Goal: Navigation & Orientation: Find specific page/section

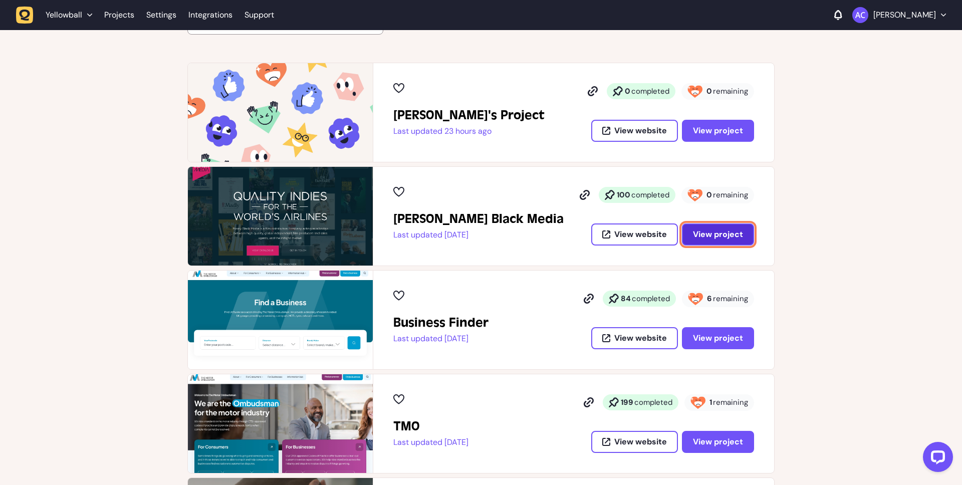
click at [733, 231] on span "View project" at bounding box center [718, 235] width 50 height 8
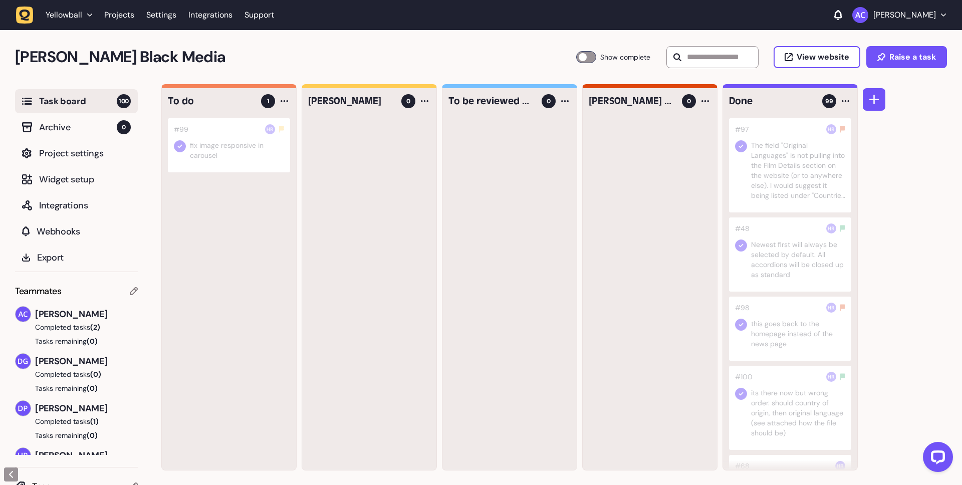
click at [250, 160] on div at bounding box center [229, 145] width 122 height 54
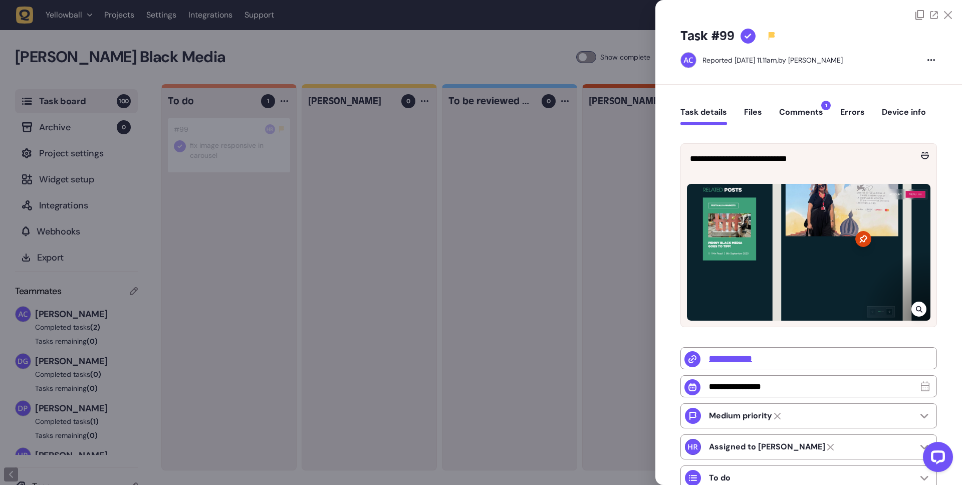
click at [808, 114] on button "Comments 1" at bounding box center [801, 116] width 44 height 18
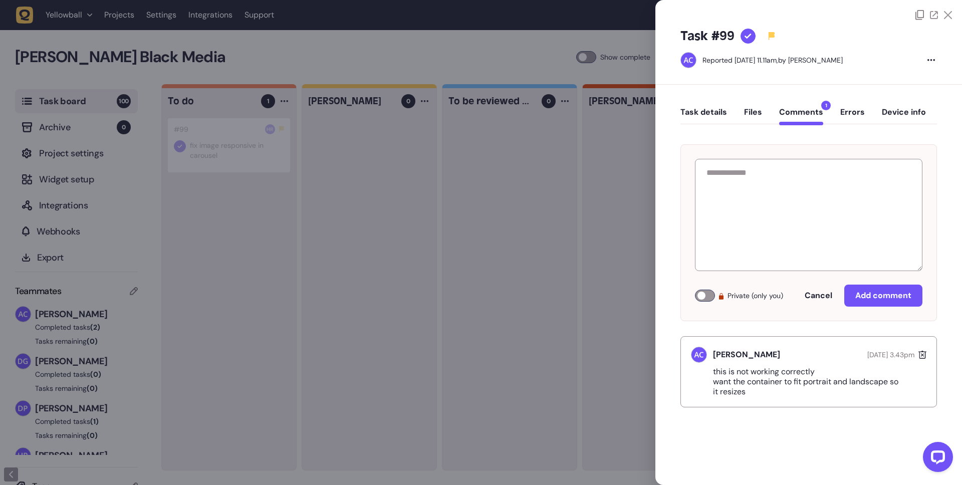
click at [948, 14] on icon at bounding box center [948, 15] width 8 height 8
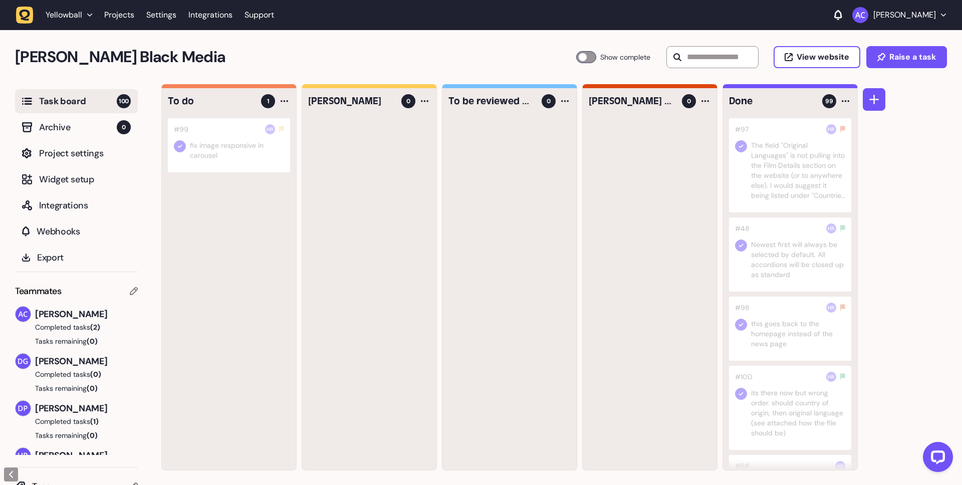
click at [211, 144] on div at bounding box center [229, 145] width 122 height 54
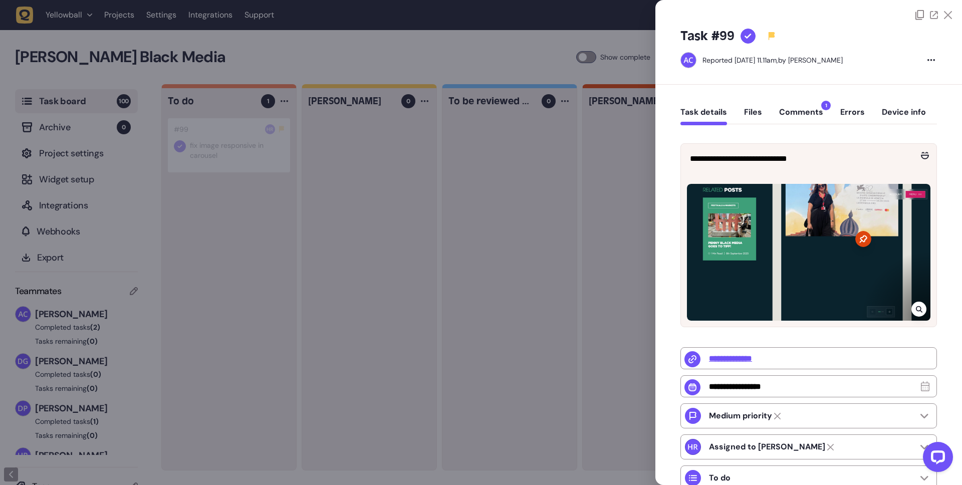
click at [747, 37] on icon at bounding box center [748, 37] width 7 height 6
click at [946, 16] on icon at bounding box center [948, 15] width 8 height 8
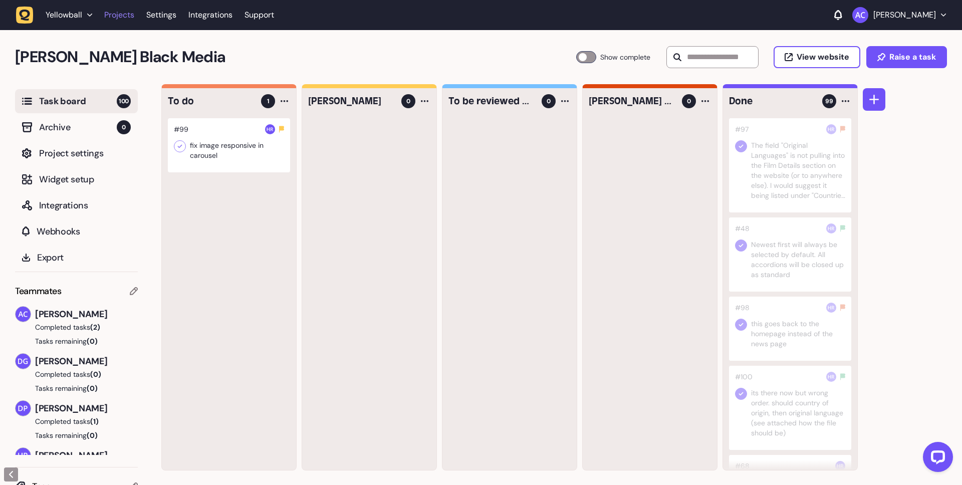
click at [132, 17] on link "Projects" at bounding box center [119, 15] width 30 height 18
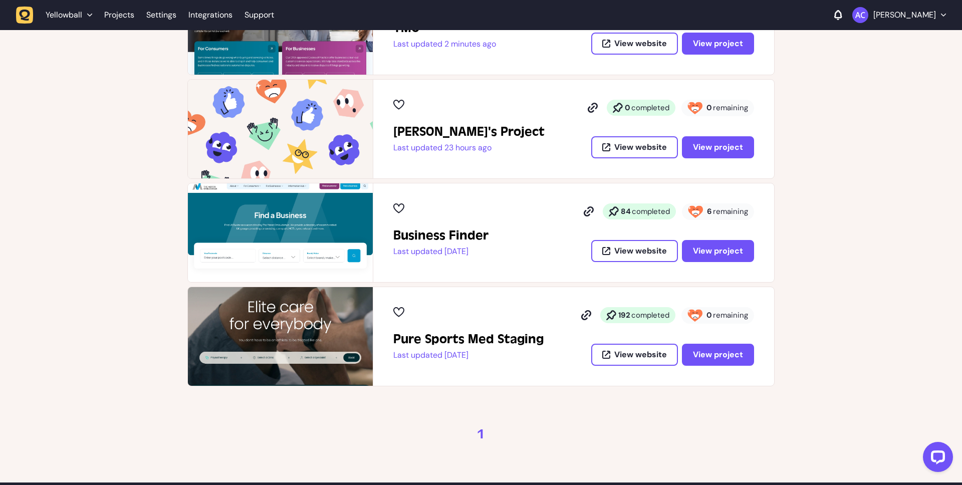
scroll to position [387, 0]
